Goal: Task Accomplishment & Management: Use online tool/utility

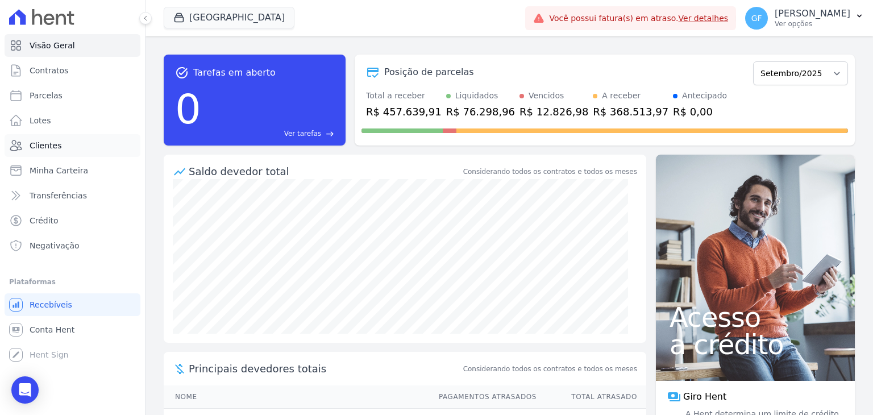
click at [57, 152] on link "Clientes" at bounding box center [73, 145] width 136 height 23
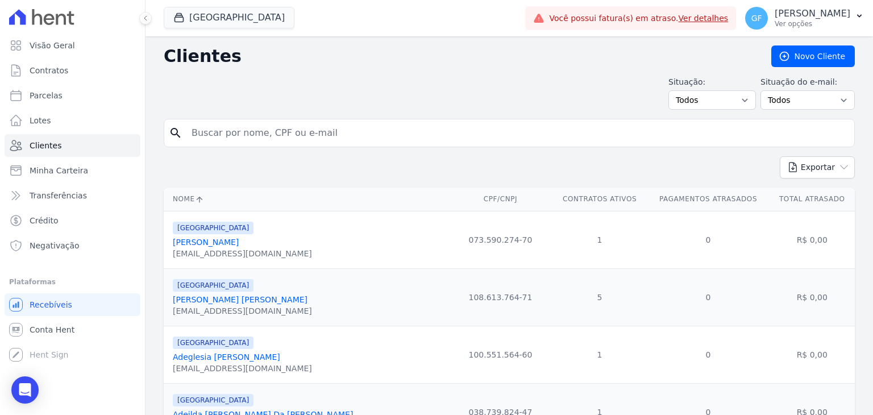
click at [236, 131] on input "search" at bounding box center [517, 133] width 665 height 23
paste input "[PERSON_NAME] [PERSON_NAME]"
type input "[PERSON_NAME] [PERSON_NAME]"
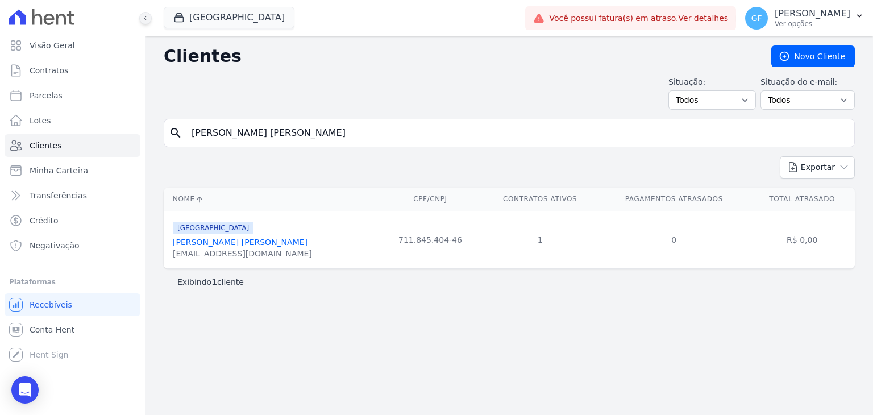
click at [148, 18] on icon at bounding box center [145, 18] width 7 height 7
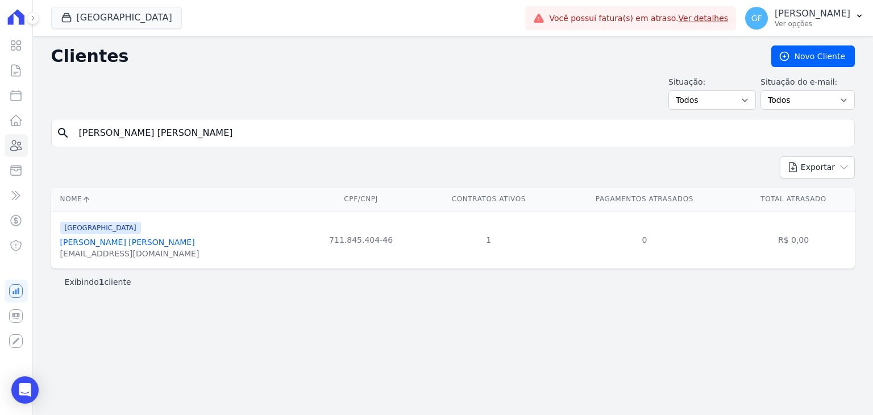
click at [117, 246] on link "[PERSON_NAME] [PERSON_NAME]" at bounding box center [127, 242] width 135 height 9
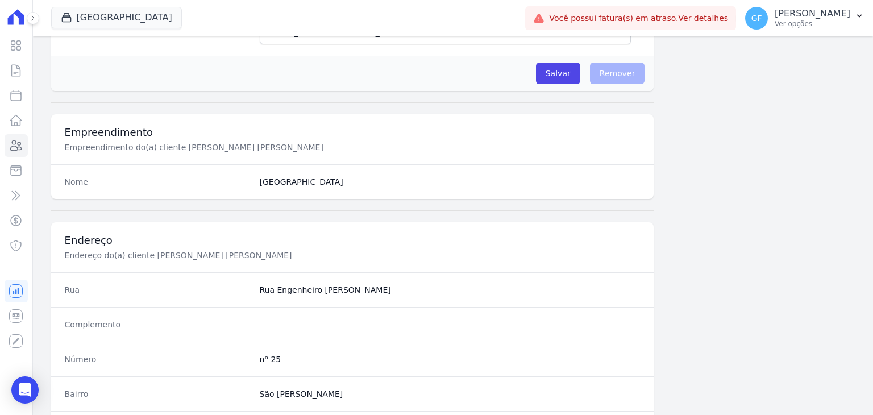
scroll to position [645, 0]
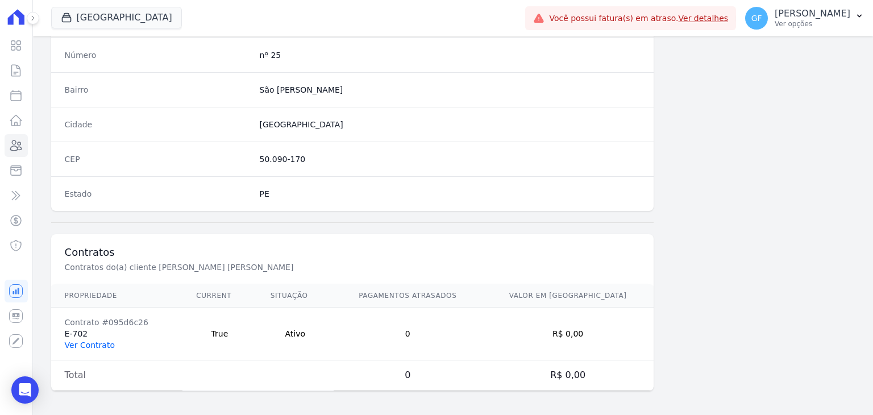
click at [87, 344] on link "Ver Contrato" at bounding box center [90, 344] width 50 height 9
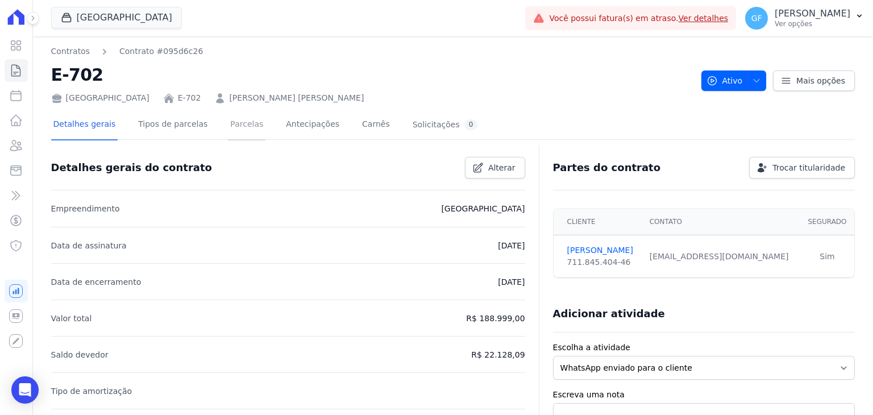
click at [232, 130] on link "Parcelas" at bounding box center [247, 125] width 38 height 30
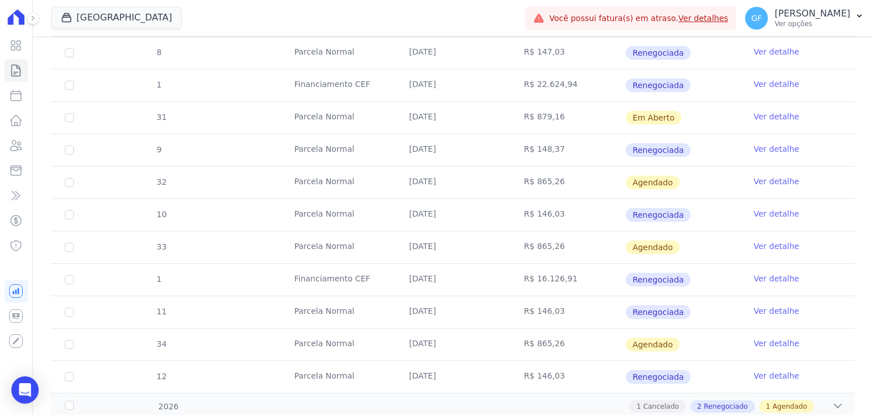
scroll to position [853, 0]
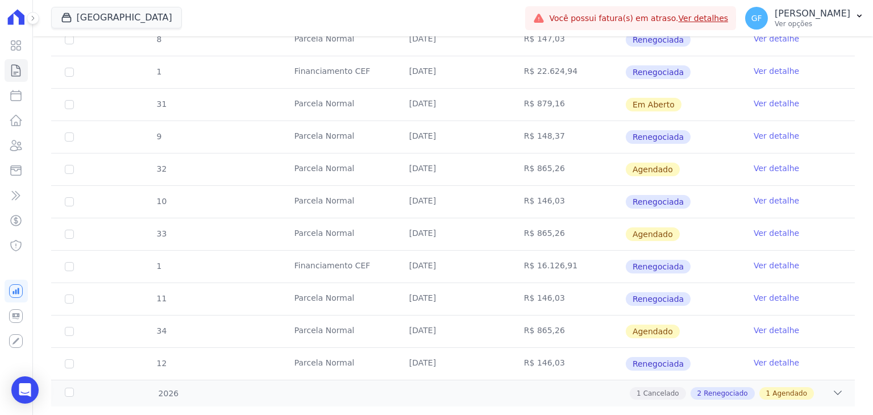
drag, startPoint x: 398, startPoint y: 102, endPoint x: 652, endPoint y: 105, distance: 254.6
click at [652, 105] on tr "31 [GEOGRAPHIC_DATA] [DATE] R$ 879,16 Em [GEOGRAPHIC_DATA] Ver detalhe" at bounding box center [453, 104] width 804 height 32
click at [716, 110] on td "Em Aberto" at bounding box center [682, 105] width 115 height 32
click at [759, 105] on link "Ver detalhe" at bounding box center [776, 103] width 45 height 11
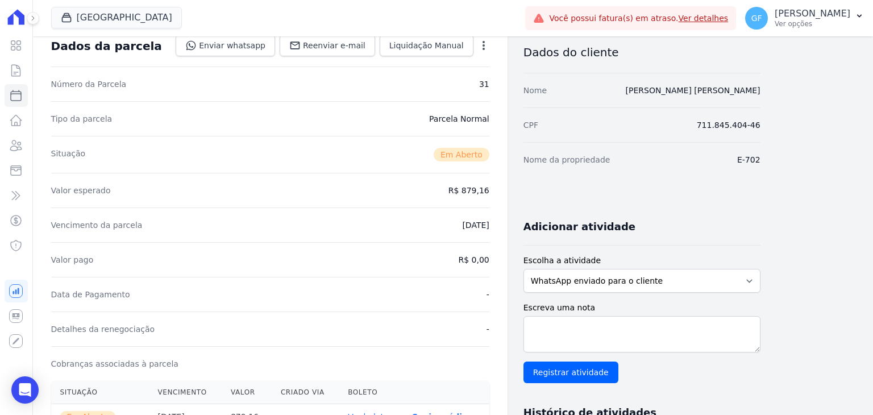
scroll to position [284, 0]
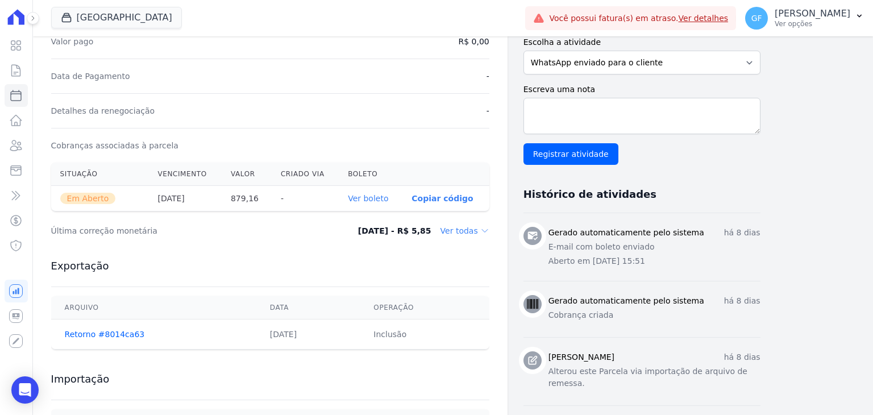
click at [375, 191] on th "Ver boleto" at bounding box center [371, 199] width 64 height 26
click at [375, 198] on link "Ver boleto" at bounding box center [368, 198] width 40 height 9
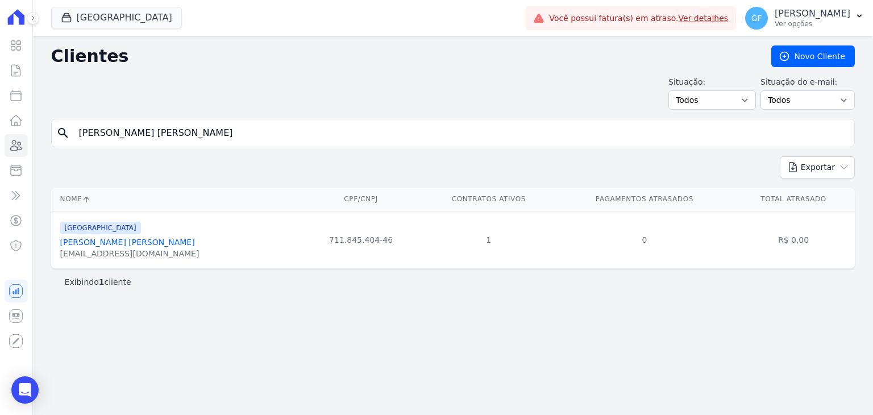
click at [191, 332] on div "Clientes [GEOGRAPHIC_DATA] Situação: Todos Adimplentes Inadimplentes Situação d…" at bounding box center [453, 225] width 840 height 379
click at [139, 241] on link "[PERSON_NAME] [PERSON_NAME]" at bounding box center [127, 242] width 135 height 9
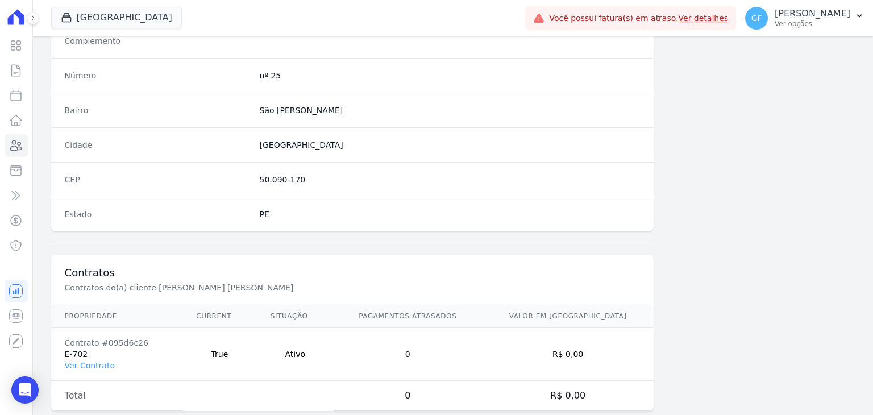
scroll to position [625, 0]
click at [89, 365] on link "Ver Contrato" at bounding box center [90, 364] width 50 height 9
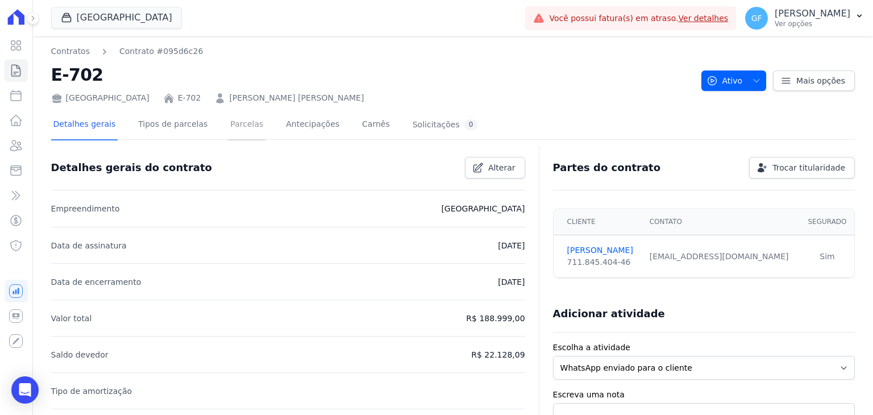
click at [237, 132] on link "Parcelas" at bounding box center [247, 125] width 38 height 30
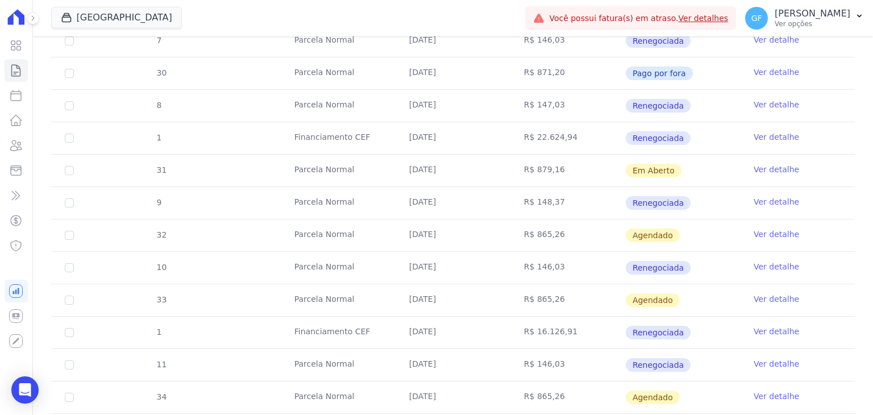
scroll to position [796, 0]
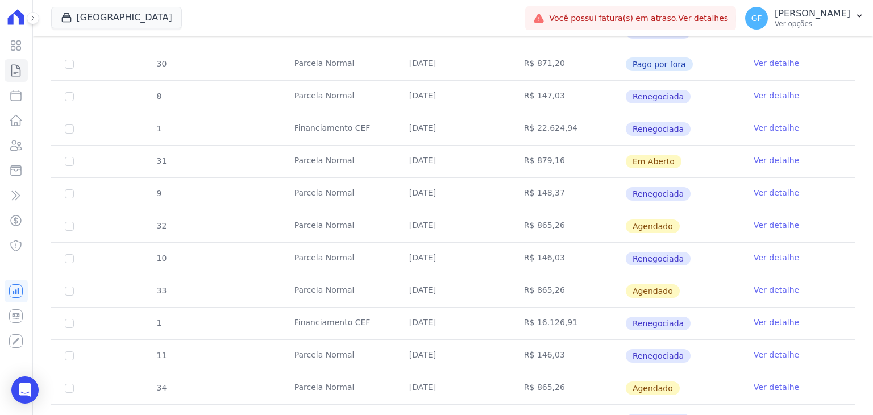
drag, startPoint x: 386, startPoint y: 154, endPoint x: 671, endPoint y: 165, distance: 284.9
click at [671, 165] on tr "31 [GEOGRAPHIC_DATA] [DATE] R$ 879,16 Em [GEOGRAPHIC_DATA] Ver detalhe" at bounding box center [453, 161] width 804 height 32
drag, startPoint x: 405, startPoint y: 188, endPoint x: 677, endPoint y: 188, distance: 272.8
click at [677, 188] on tr "9 [GEOGRAPHIC_DATA] [DATE] R$ 148,37 Renegociada Ver detalhe" at bounding box center [453, 193] width 804 height 32
click at [694, 189] on td "Renegociada" at bounding box center [682, 194] width 115 height 32
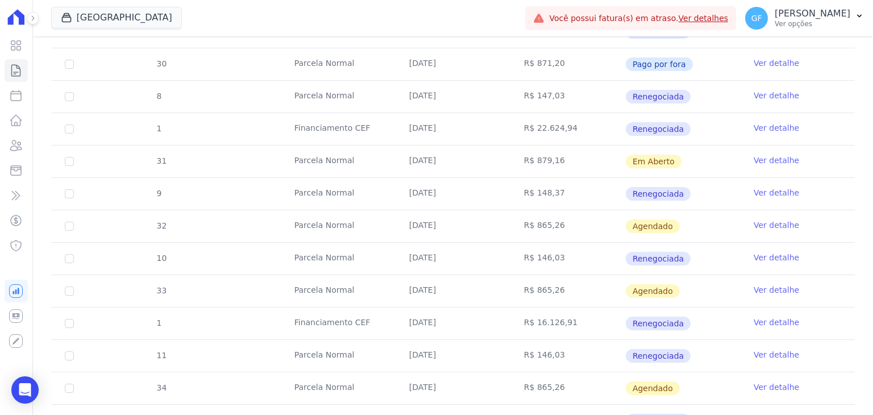
click at [777, 191] on link "Ver detalhe" at bounding box center [776, 192] width 45 height 11
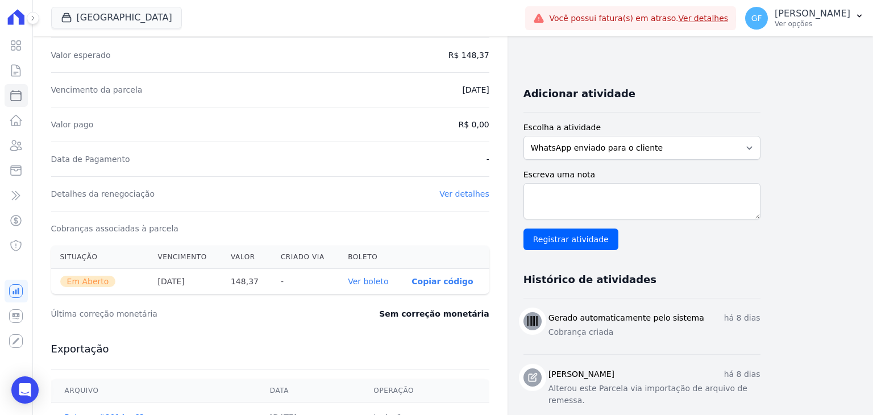
scroll to position [227, 0]
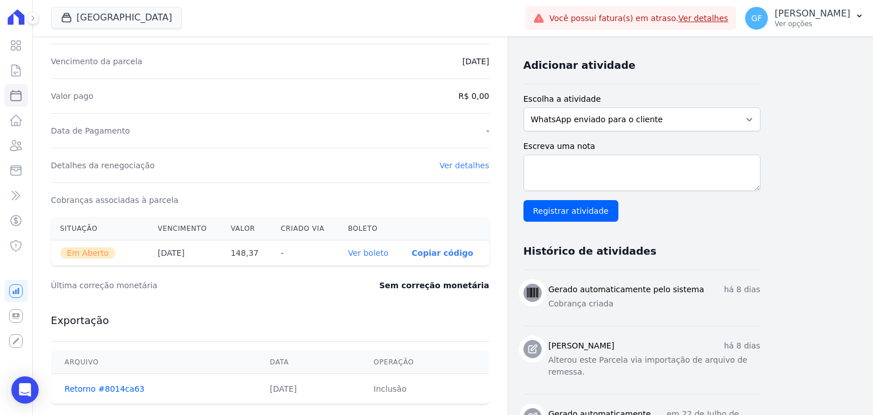
click at [356, 252] on link "Ver boleto" at bounding box center [368, 252] width 40 height 9
click at [14, 46] on icon at bounding box center [16, 46] width 10 height 10
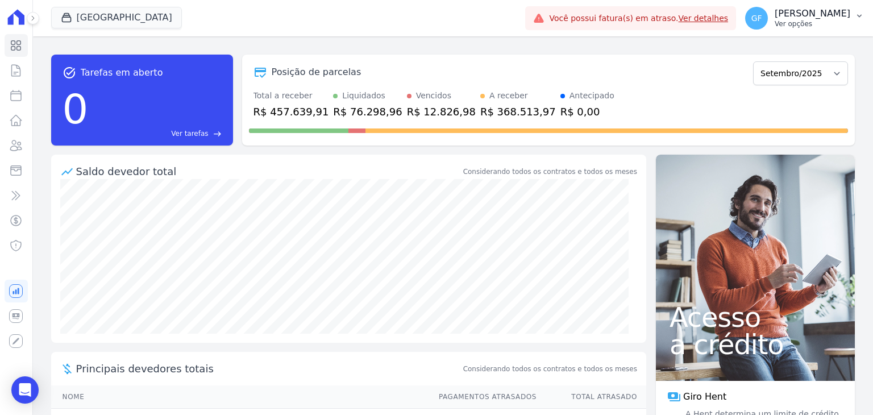
click at [828, 27] on p "Ver opções" at bounding box center [813, 23] width 76 height 9
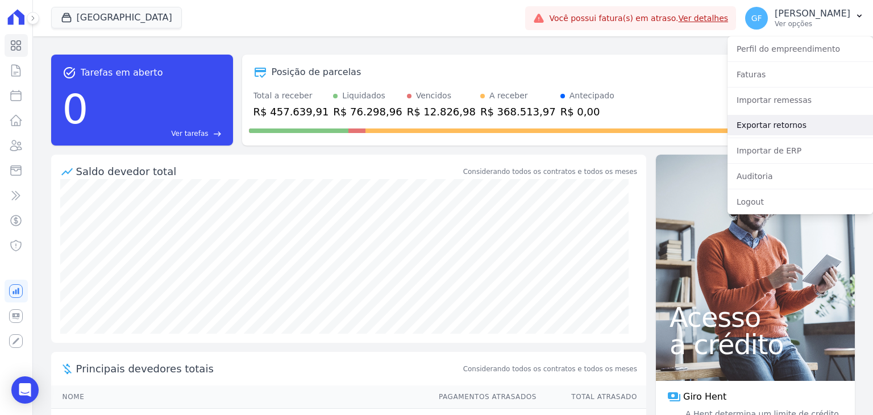
click at [758, 126] on link "Exportar retornos" at bounding box center [799, 125] width 145 height 20
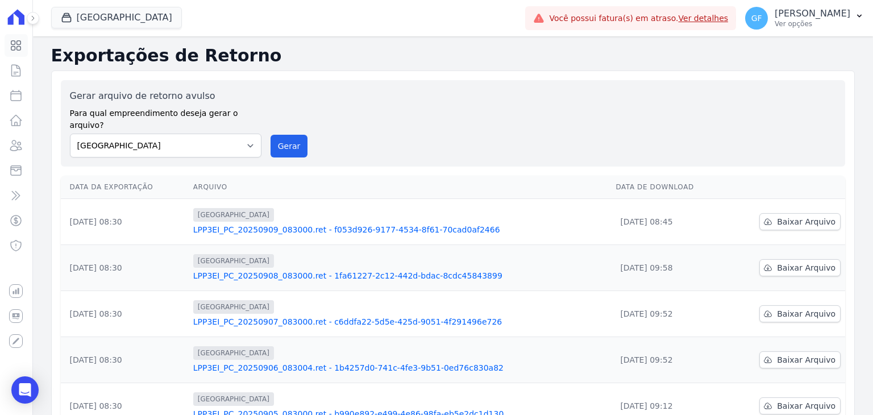
click at [10, 45] on icon at bounding box center [16, 46] width 14 height 14
